Goal: Transaction & Acquisition: Obtain resource

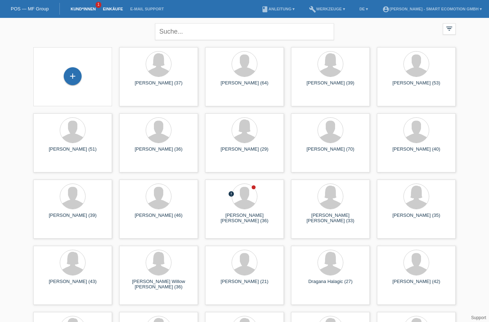
click at [114, 9] on link "Einkäufe" at bounding box center [112, 9] width 27 height 4
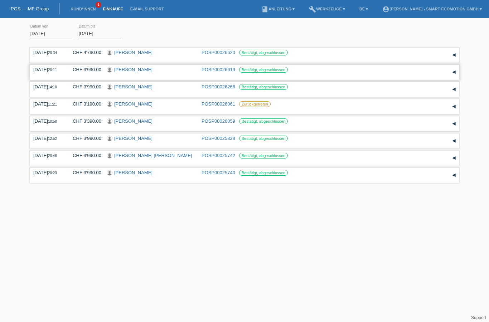
click at [453, 74] on div "▾" at bounding box center [453, 72] width 11 height 11
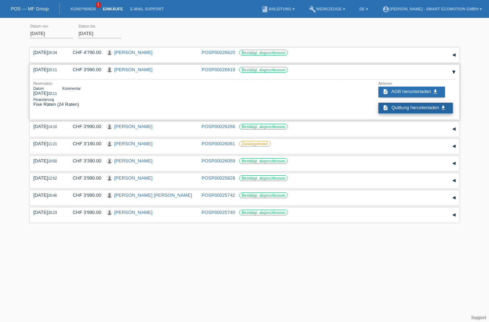
click at [428, 110] on span "Quittung herunterladen" at bounding box center [415, 107] width 48 height 5
click at [454, 73] on div "▾" at bounding box center [453, 72] width 11 height 11
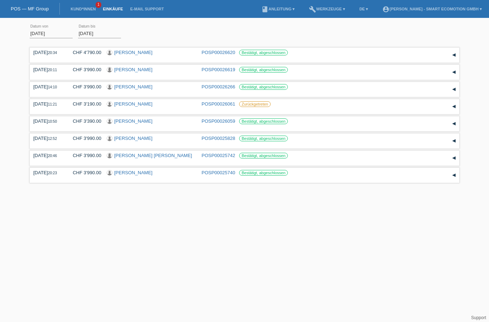
click at [41, 34] on input "01.08.2025" at bounding box center [51, 33] width 43 height 9
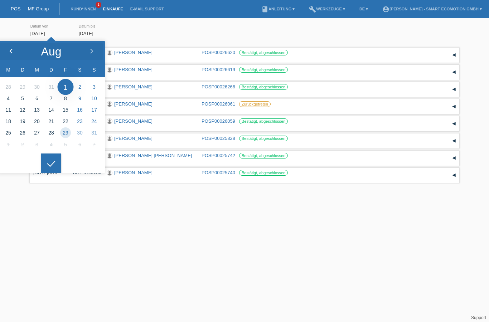
click at [10, 52] on polyline at bounding box center [11, 51] width 2 height 4
click at [16, 52] on div at bounding box center [10, 51] width 27 height 21
click at [0, 51] on div at bounding box center [10, 51] width 27 height 21
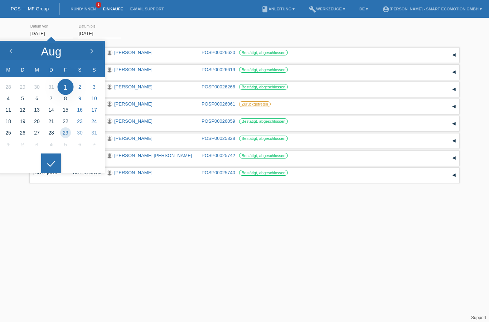
click at [45, 36] on input "01.08.2025" at bounding box center [51, 33] width 43 height 9
click at [4, 50] on div at bounding box center [10, 51] width 27 height 21
click at [13, 50] on icon at bounding box center [11, 52] width 6 height 6
click at [14, 55] on div at bounding box center [10, 51] width 27 height 21
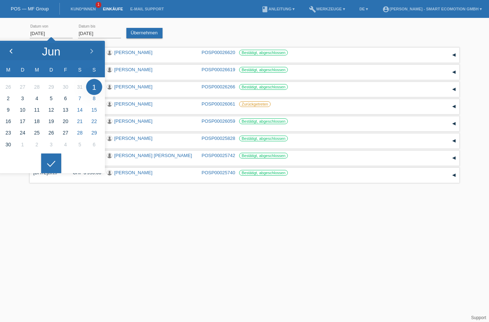
type input "01.05.2025"
click at [16, 52] on div at bounding box center [10, 51] width 27 height 21
click at [53, 88] on li at bounding box center [51, 86] width 14 height 11
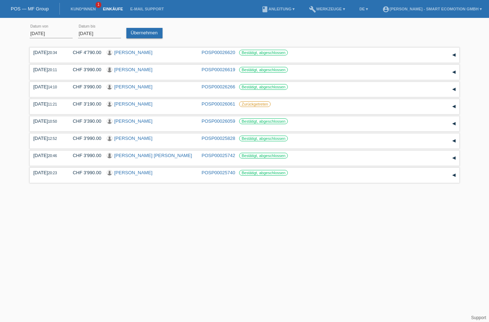
click at [53, 158] on div "05.08.2025 20:46" at bounding box center [47, 155] width 29 height 5
click at [147, 33] on link "Übernehmen" at bounding box center [144, 33] width 36 height 10
